Goal: Transaction & Acquisition: Purchase product/service

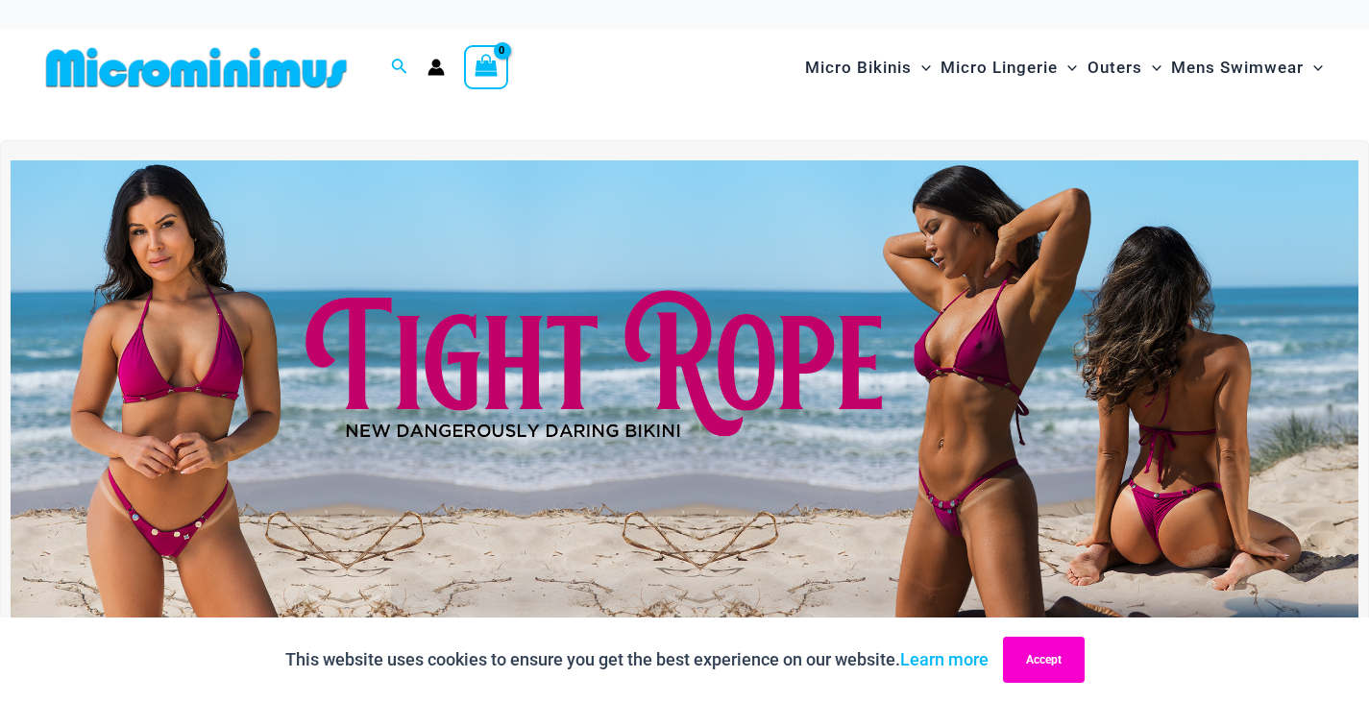
click at [1044, 658] on button "Accept" at bounding box center [1044, 660] width 82 height 46
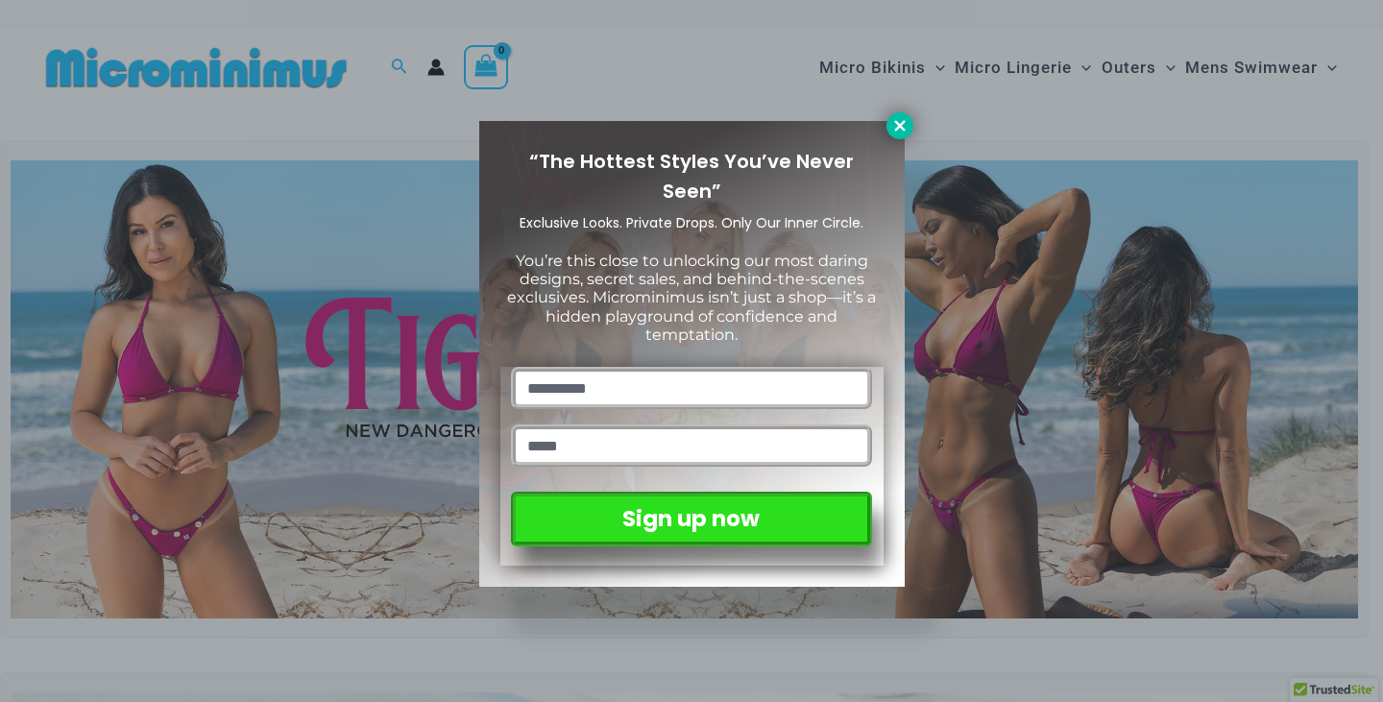
click at [900, 125] on icon at bounding box center [899, 125] width 11 height 11
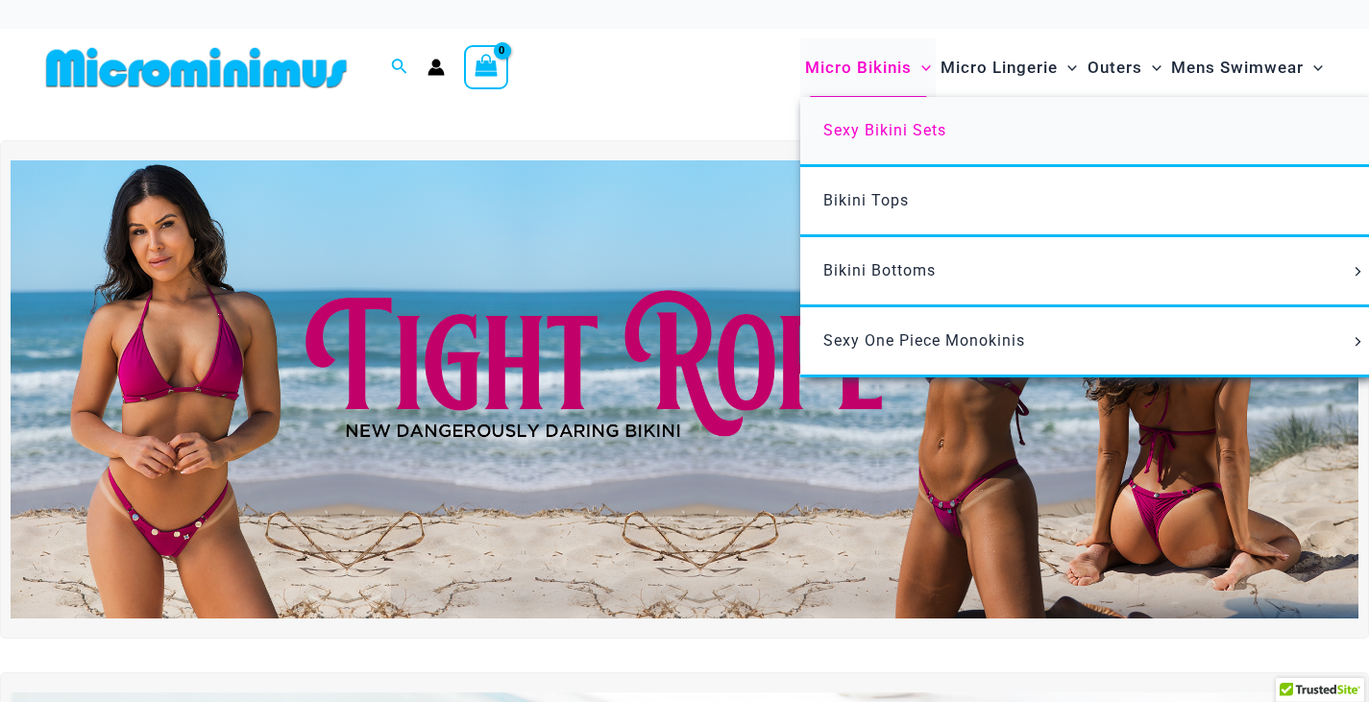
click at [868, 133] on span "Sexy Bikini Sets" at bounding box center [884, 130] width 123 height 18
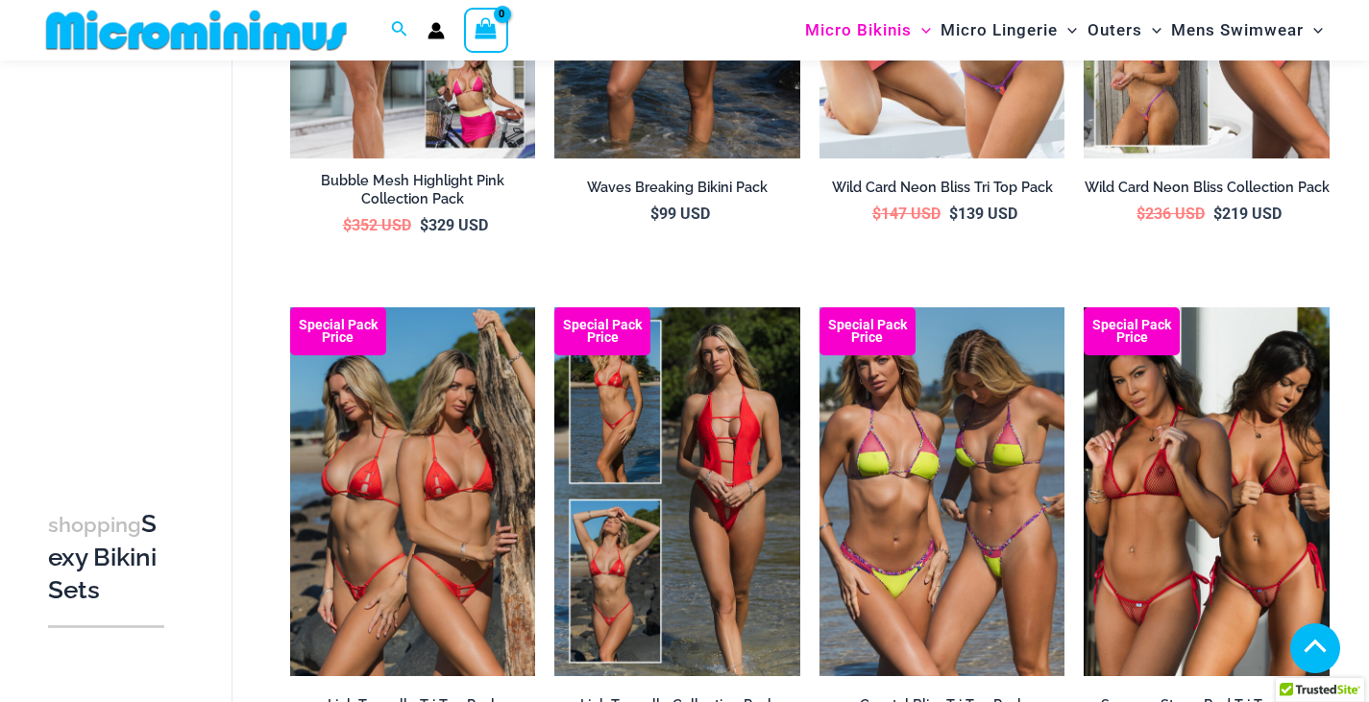
scroll to position [1040, 0]
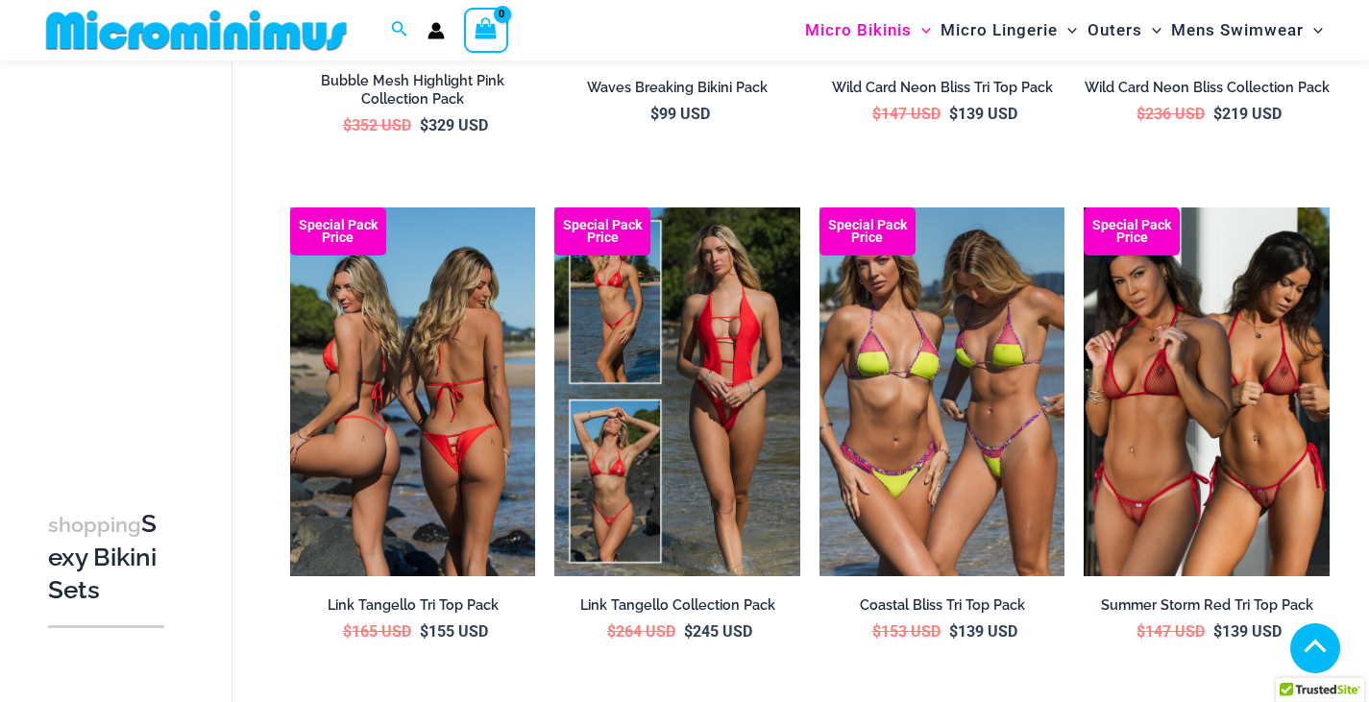
click at [403, 429] on img at bounding box center [413, 391] width 246 height 368
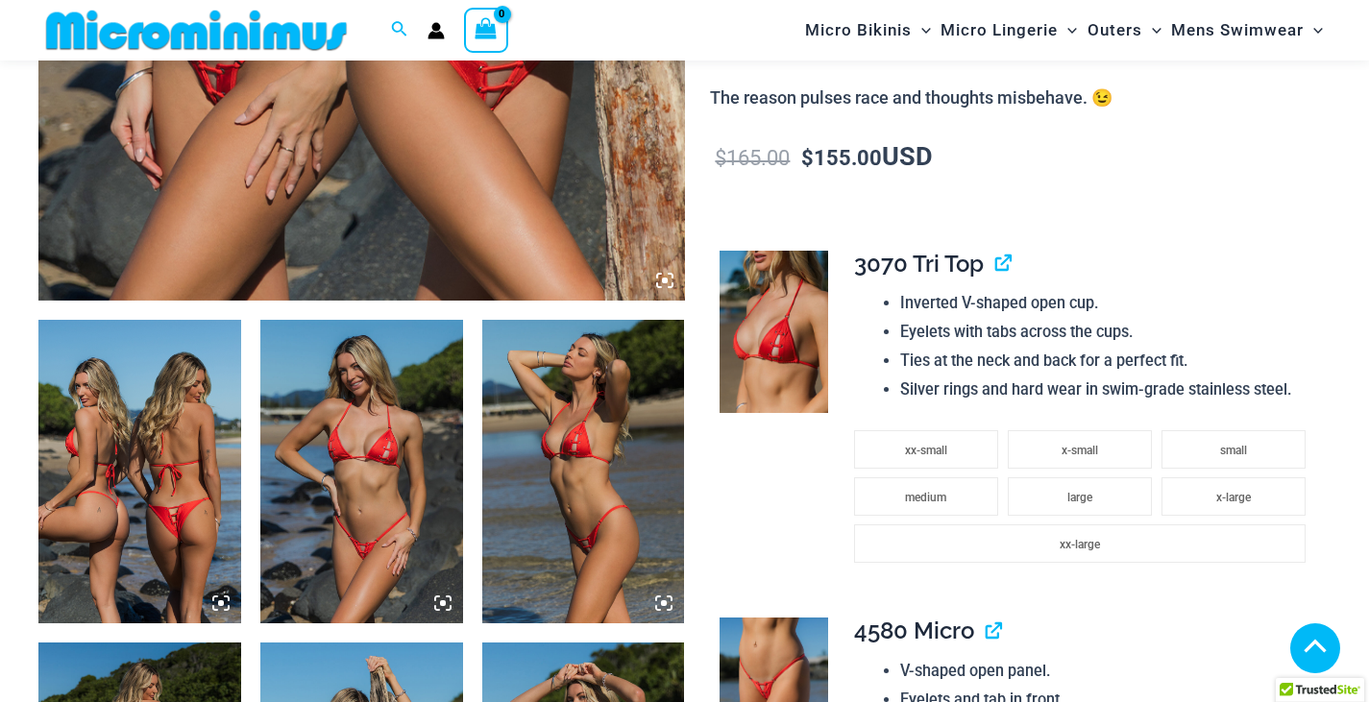
scroll to position [850, 0]
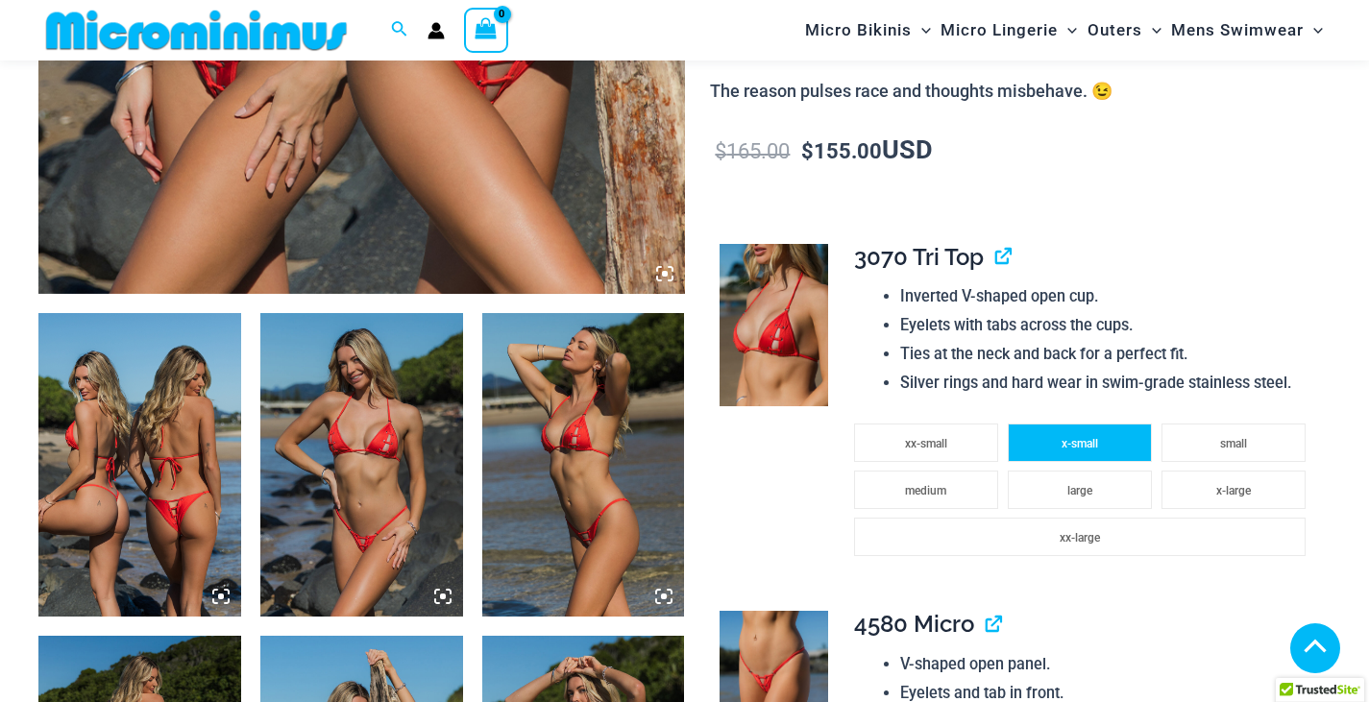
click at [1092, 451] on li "x-small" at bounding box center [1079, 443] width 144 height 38
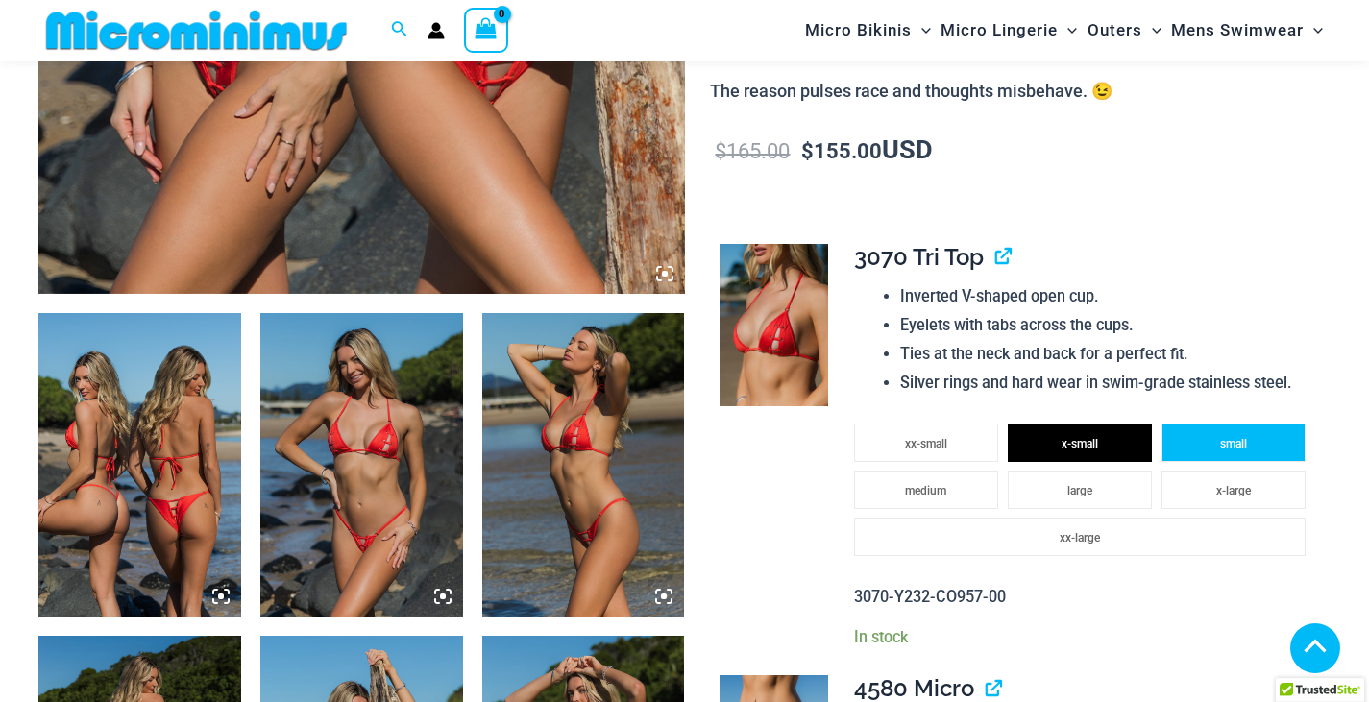
click at [1253, 448] on li "small" at bounding box center [1233, 443] width 144 height 38
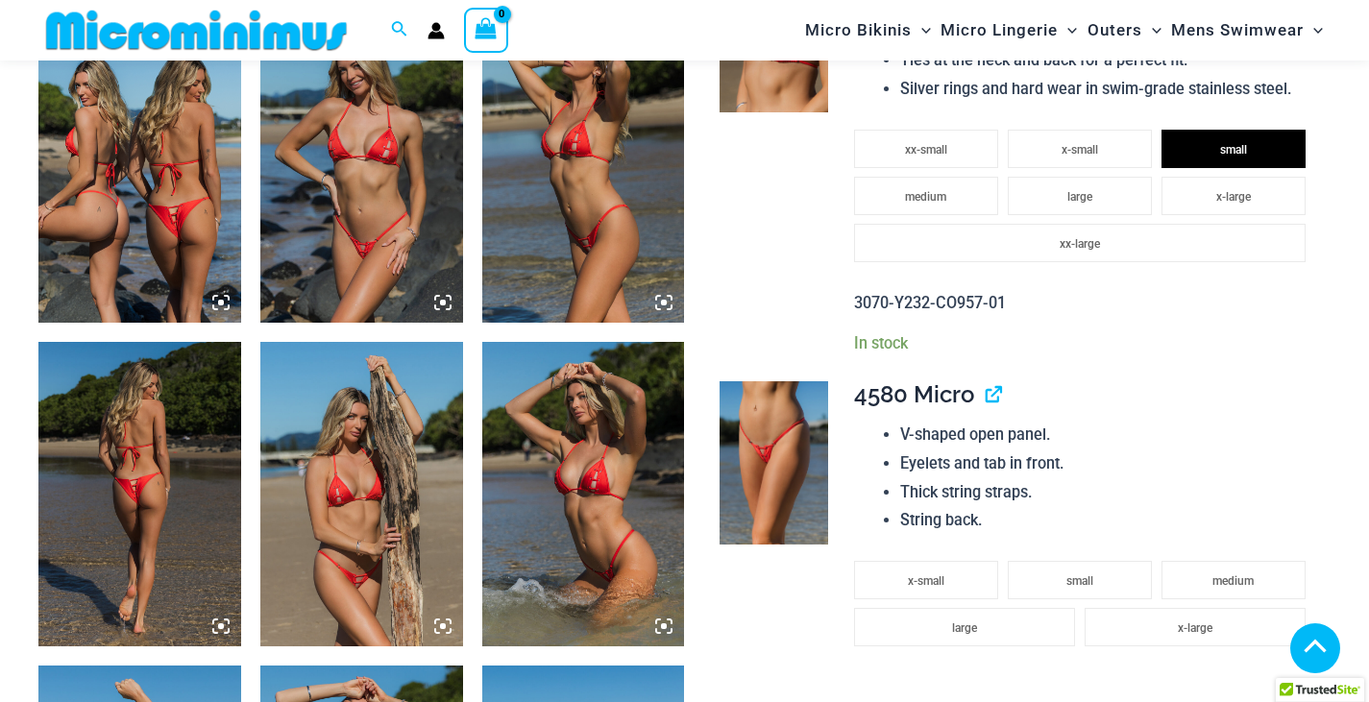
scroll to position [1234, 0]
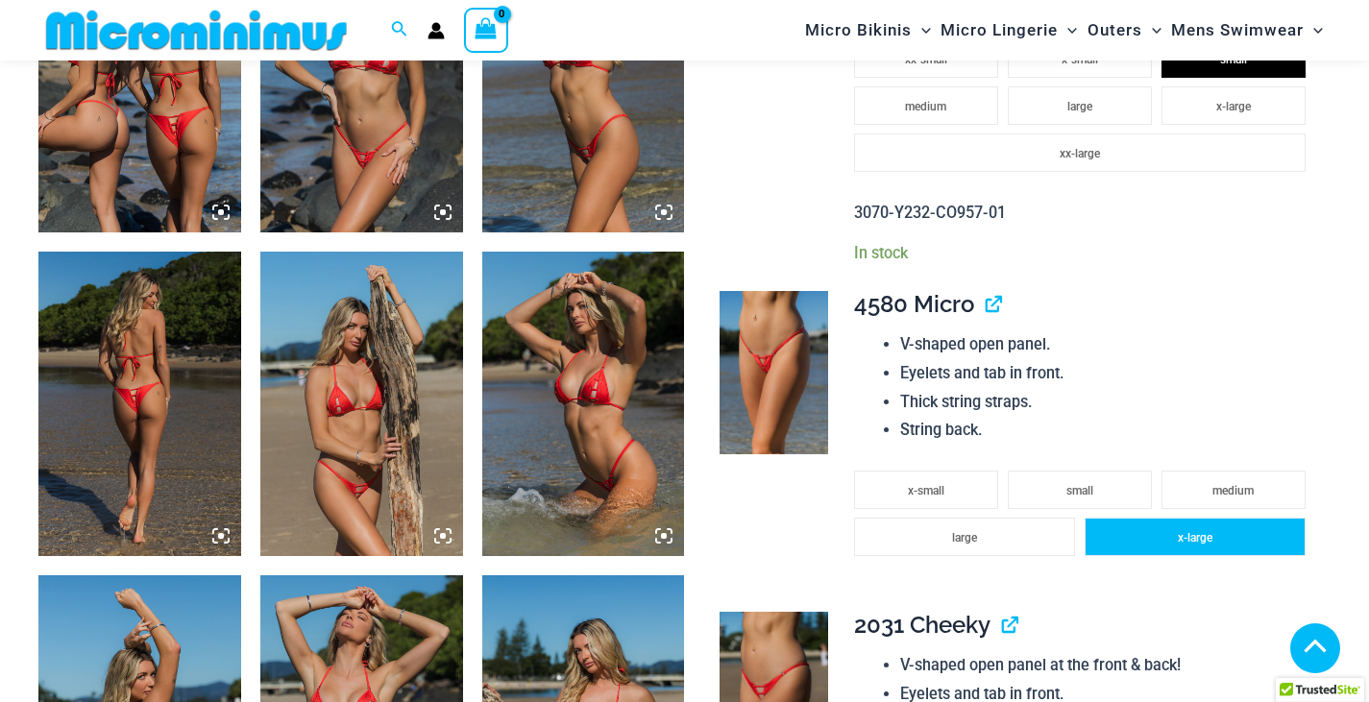
click at [1200, 531] on li "x-large" at bounding box center [1194, 537] width 221 height 38
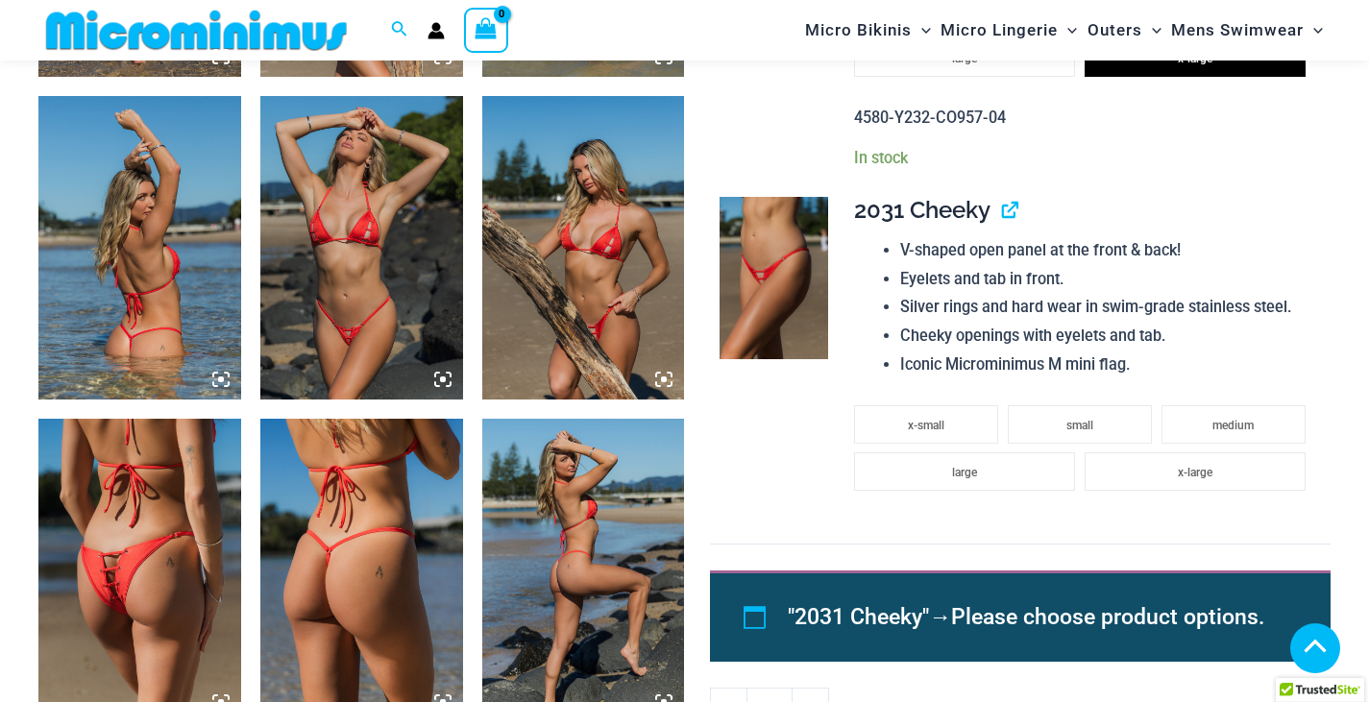
scroll to position [1714, 0]
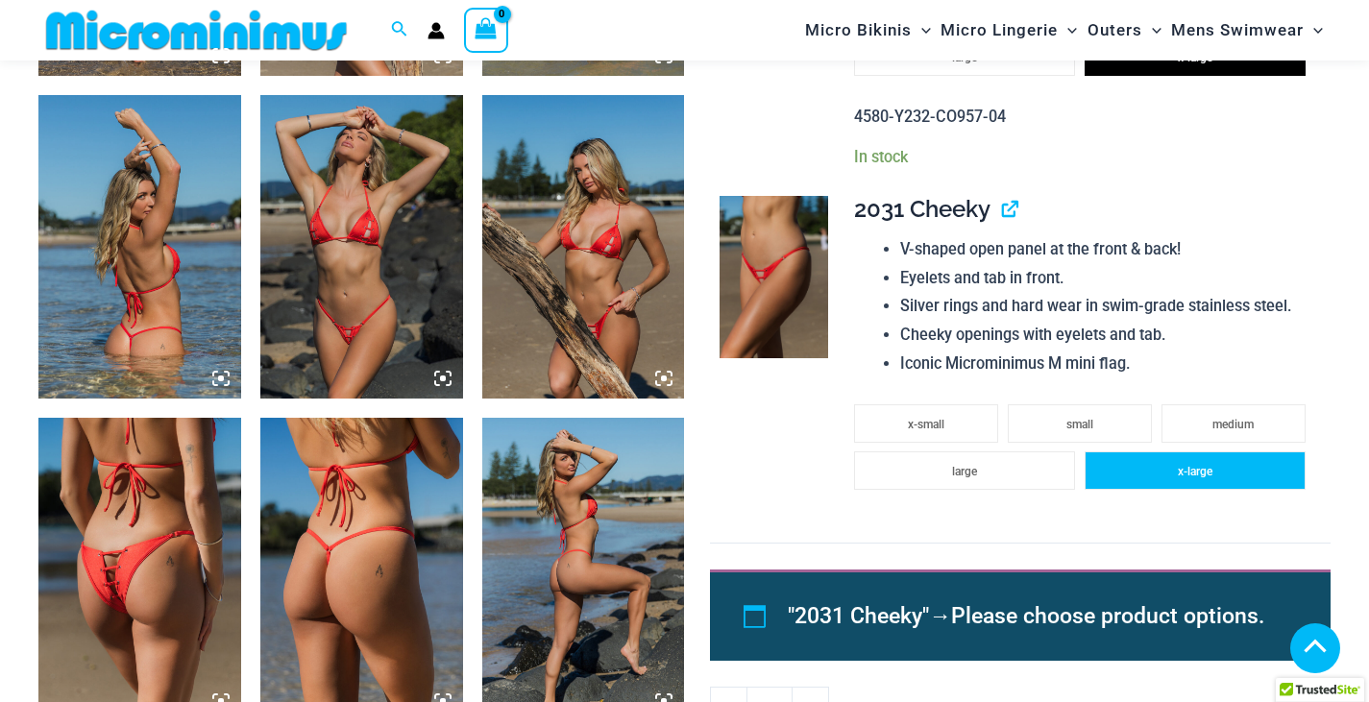
click at [1186, 477] on span "x-large" at bounding box center [1194, 471] width 35 height 13
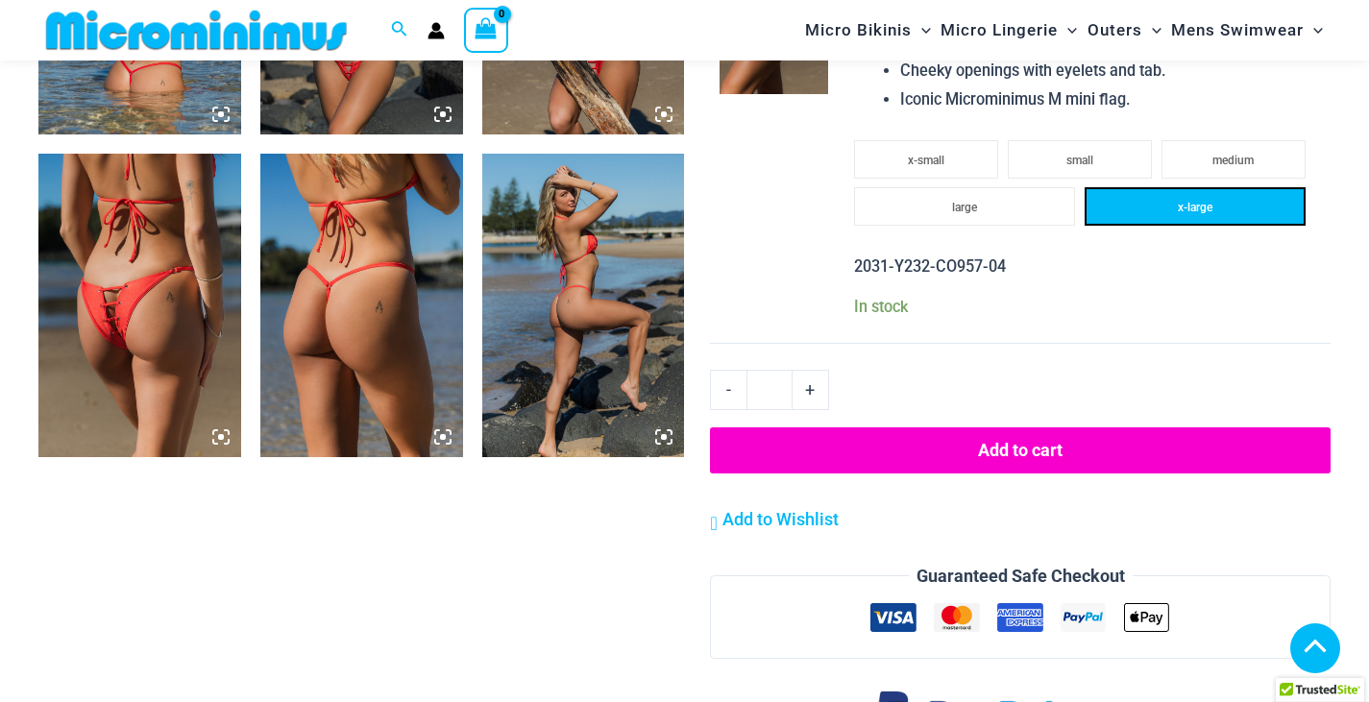
scroll to position [2002, 0]
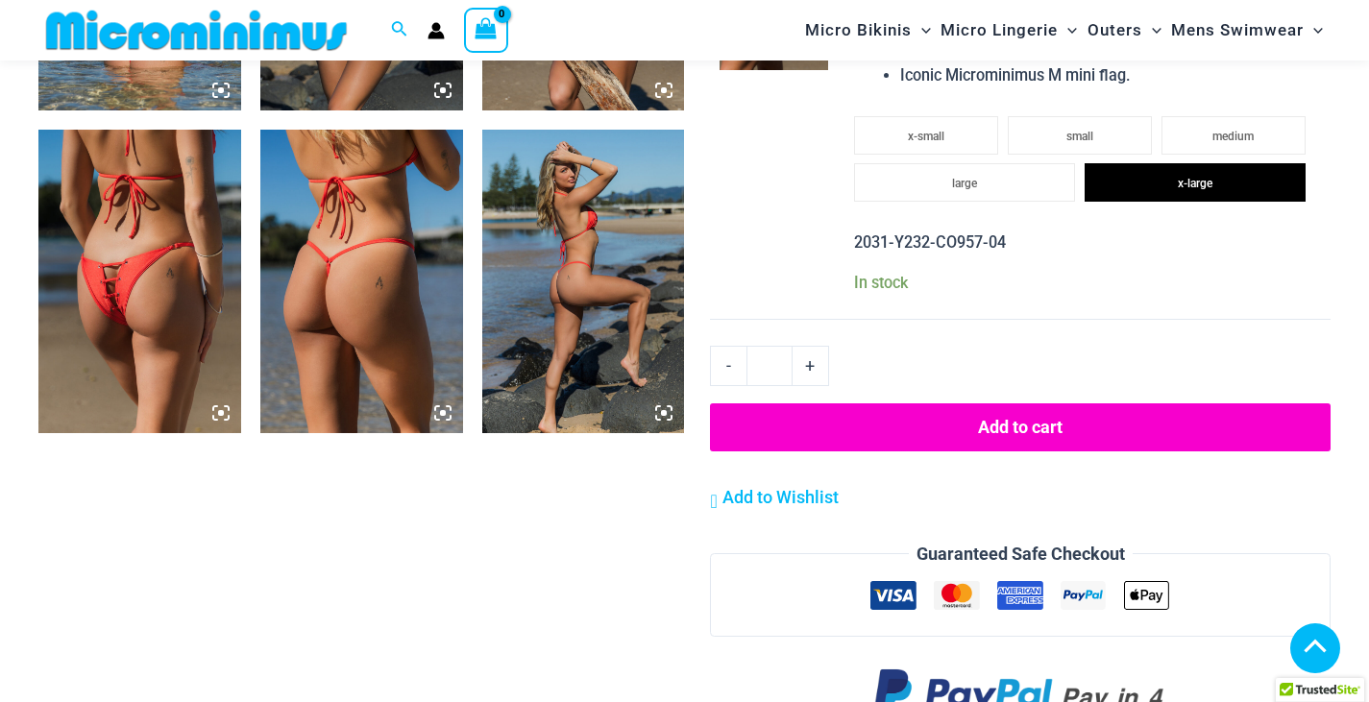
click at [1166, 444] on button "Add to cart" at bounding box center [1020, 427] width 620 height 48
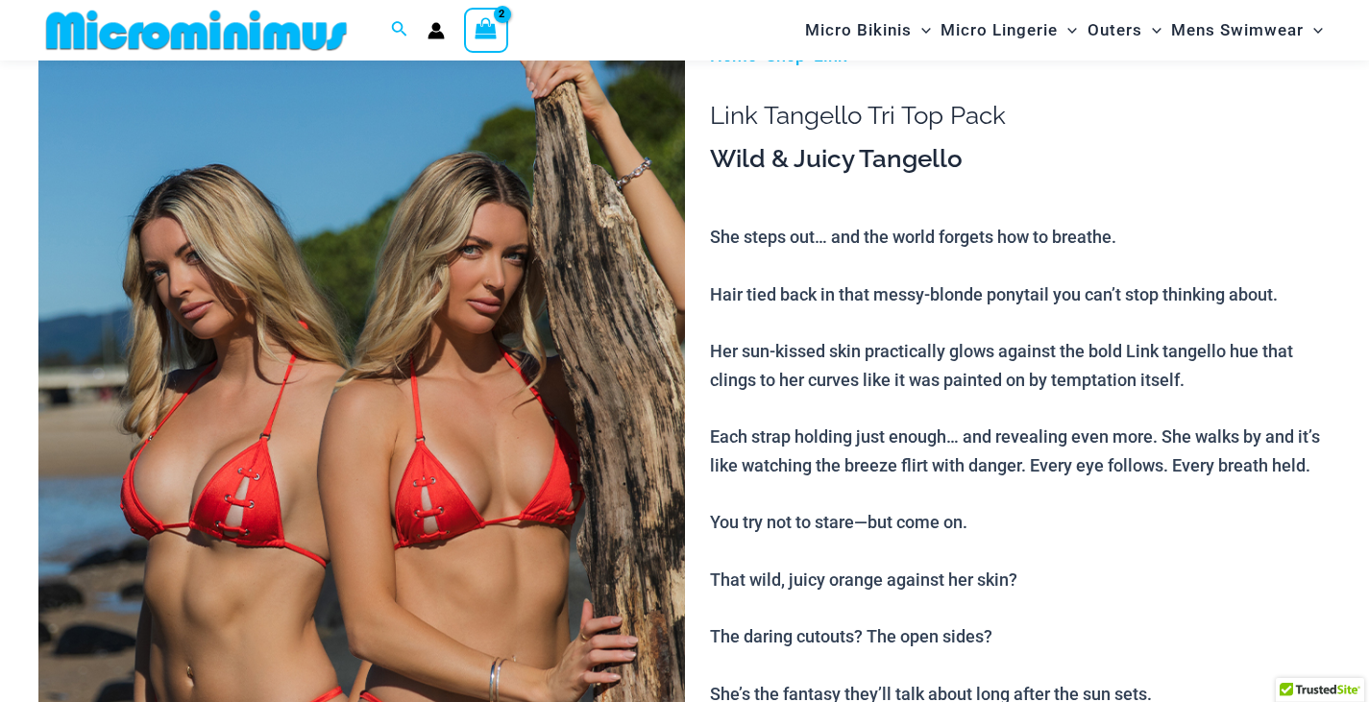
scroll to position [79, 0]
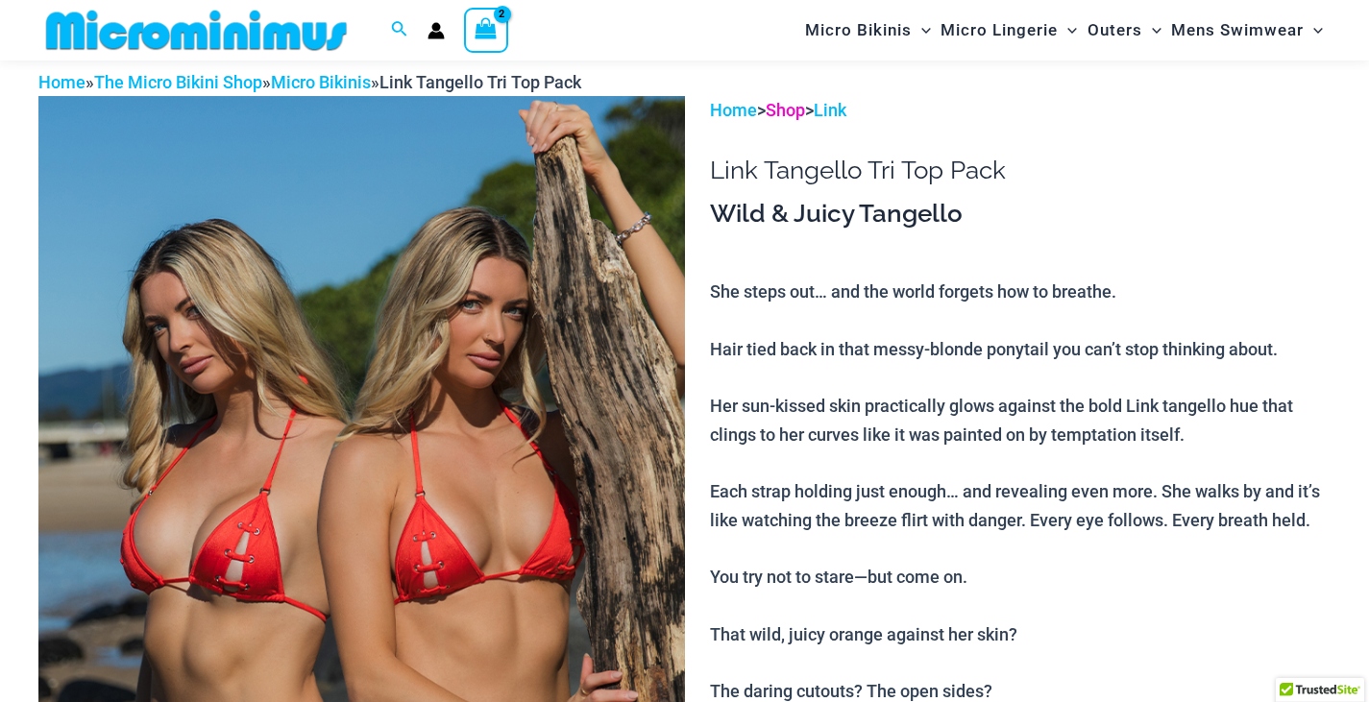
click at [788, 115] on link "Shop" at bounding box center [784, 110] width 39 height 20
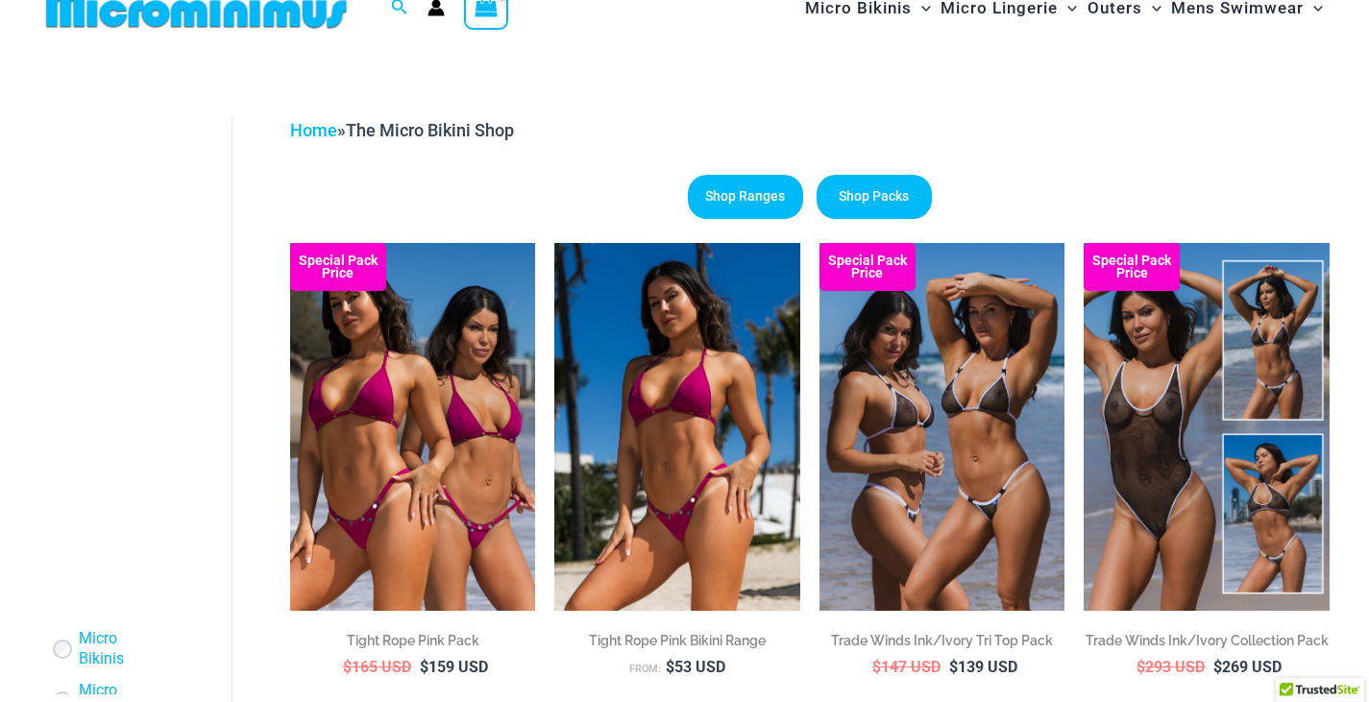
scroll to position [17, 0]
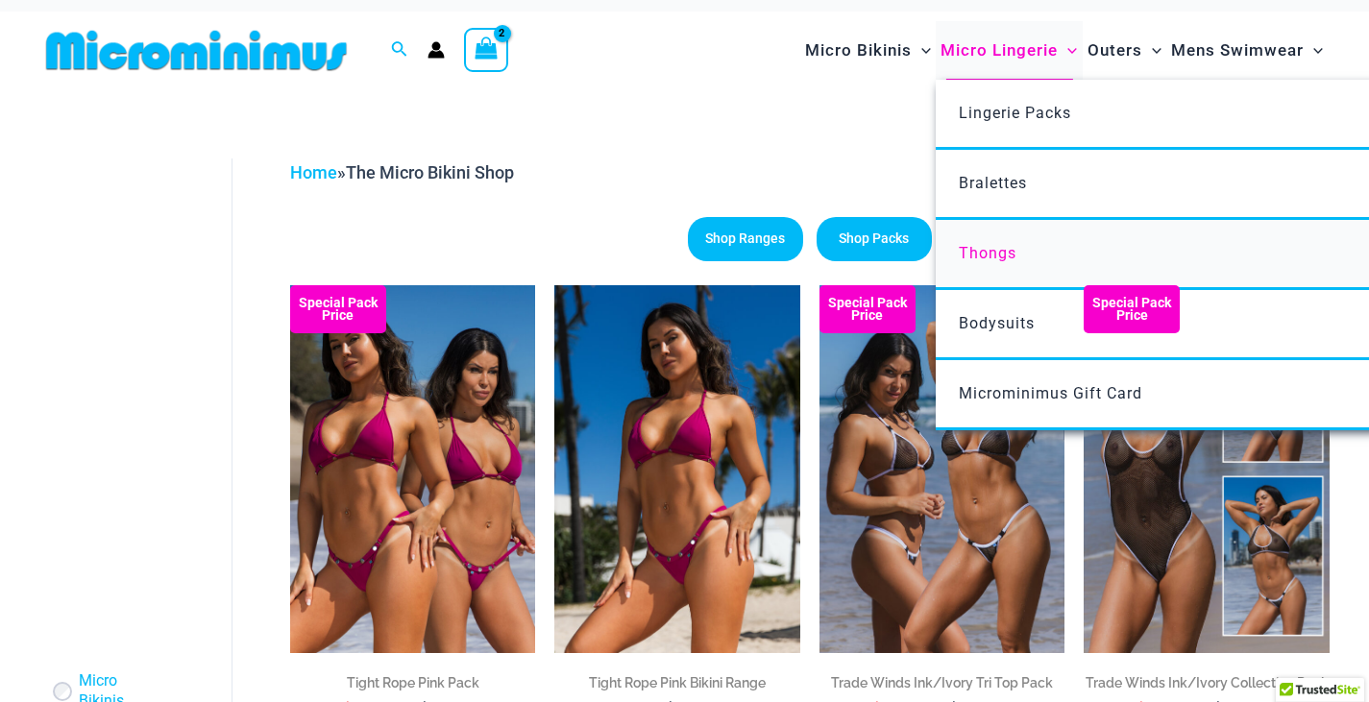
click at [984, 256] on span "Thongs" at bounding box center [987, 253] width 58 height 18
